Goal: Communication & Community: Ask a question

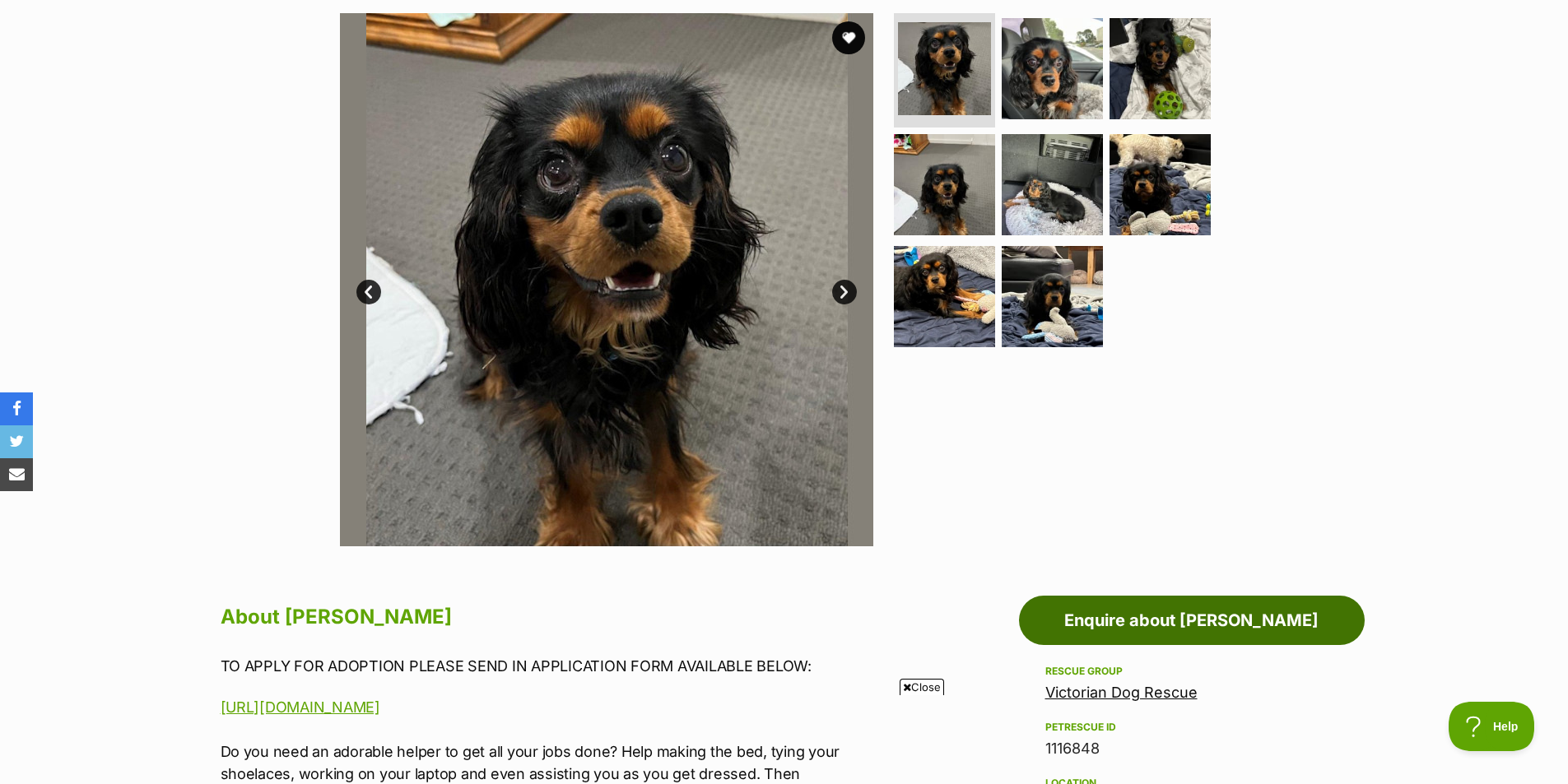
click at [1109, 618] on link "Enquire about Walter Quinnell" at bounding box center [1192, 620] width 346 height 50
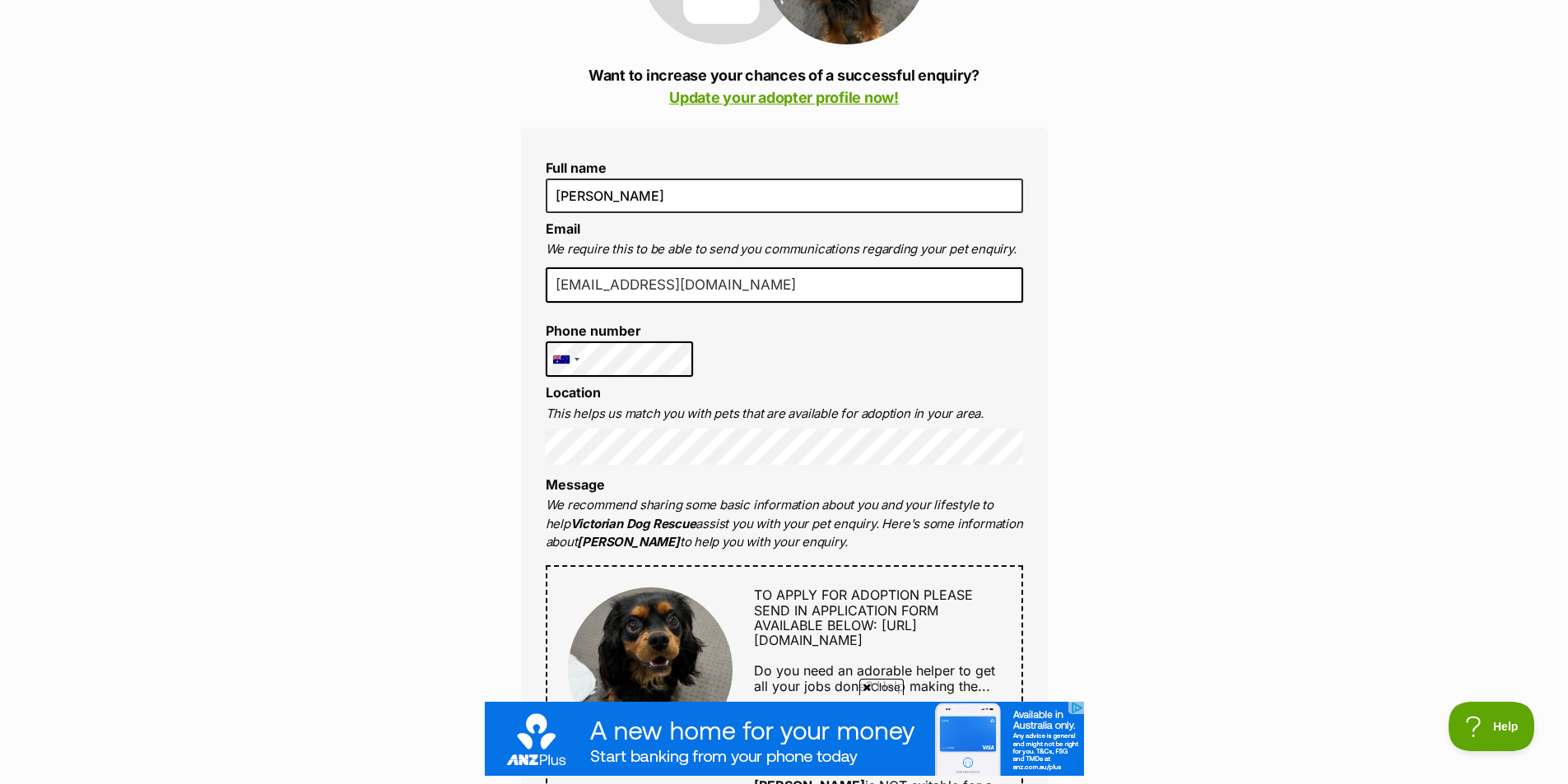
click at [700, 284] on input "warwick.jolly@outlook.com" at bounding box center [784, 286] width 478 height 37
type input "warwick.jolly@gmail.com"
click at [525, 452] on div "Full name Warwick Jolly Email We require this to be able to send you communicat…" at bounding box center [784, 709] width 526 height 1163
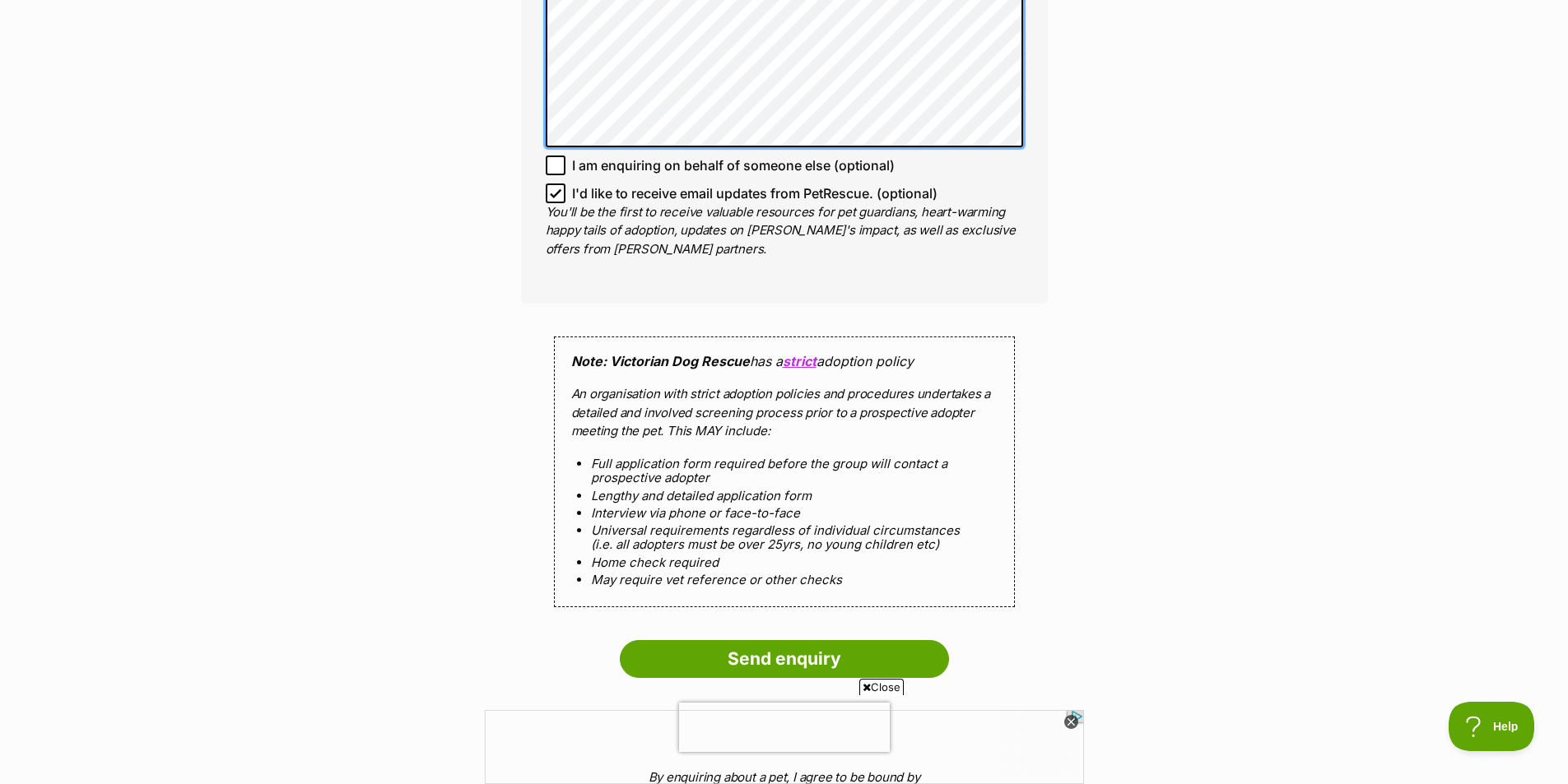
scroll to position [1646, 0]
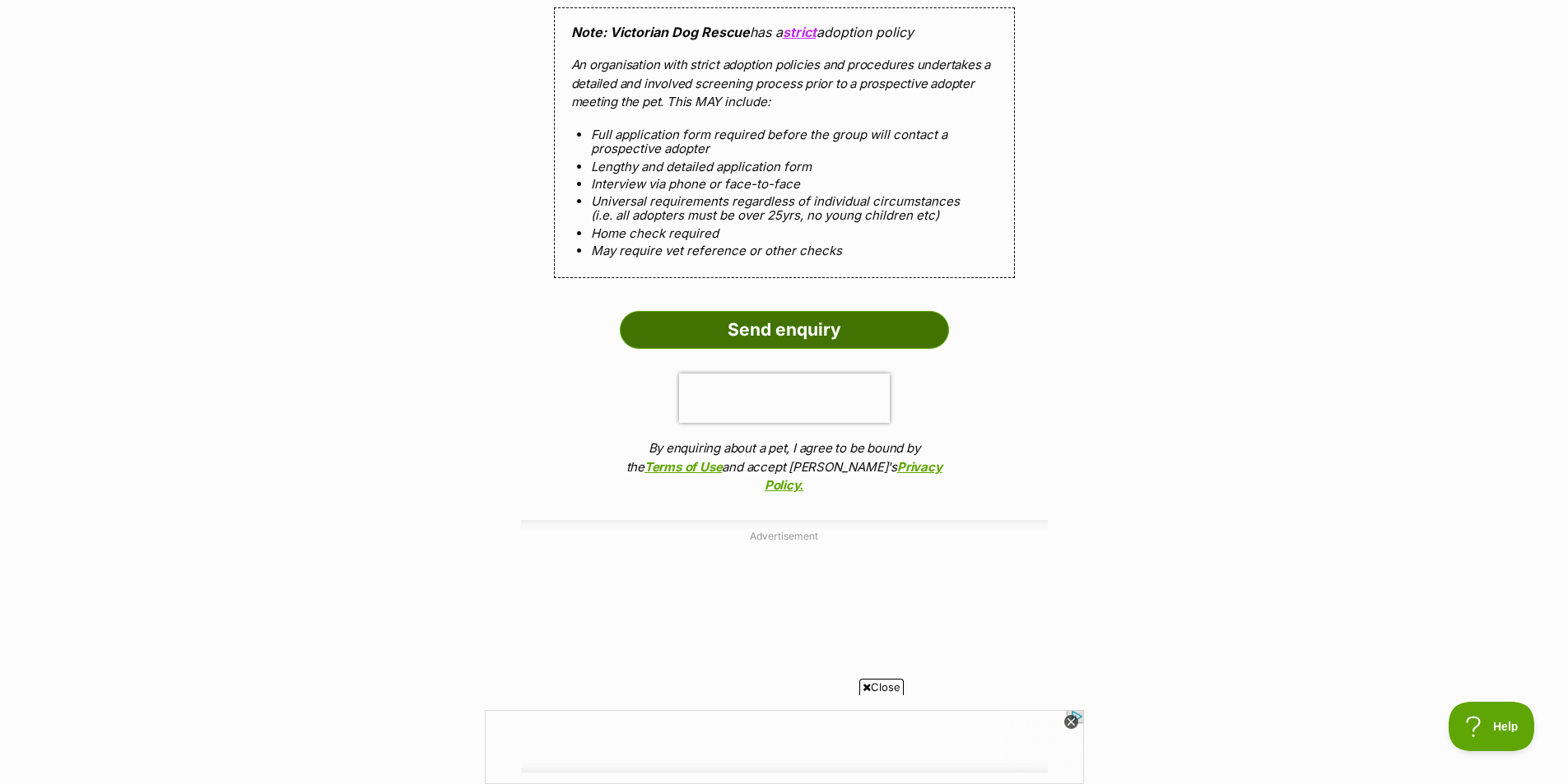
click at [801, 343] on input "Send enquiry" at bounding box center [784, 330] width 329 height 38
